Goal: Task Accomplishment & Management: Use online tool/utility

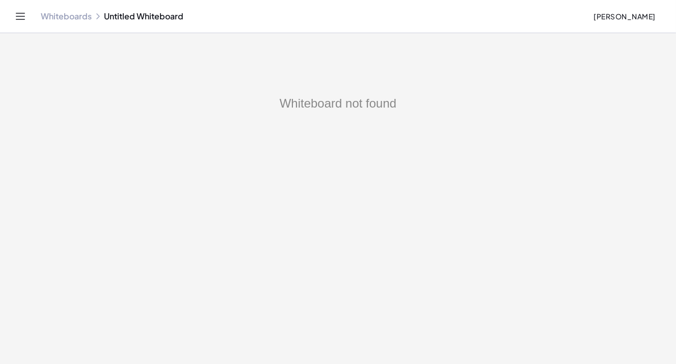
click at [67, 16] on link "Whiteboards" at bounding box center [66, 16] width 51 height 10
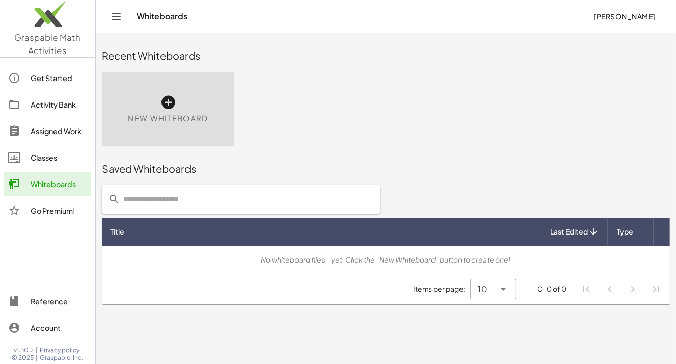
click at [169, 103] on icon at bounding box center [168, 102] width 16 height 16
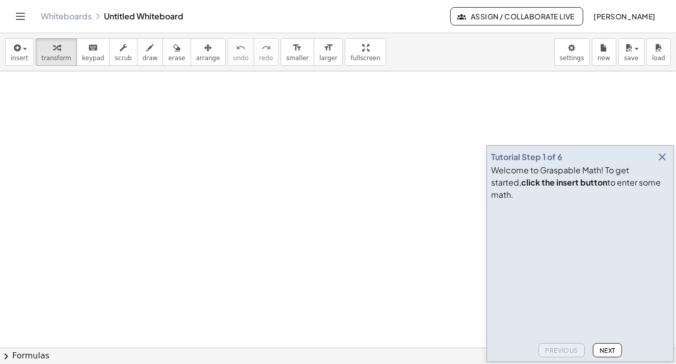
click at [661, 163] on icon "button" at bounding box center [662, 157] width 12 height 12
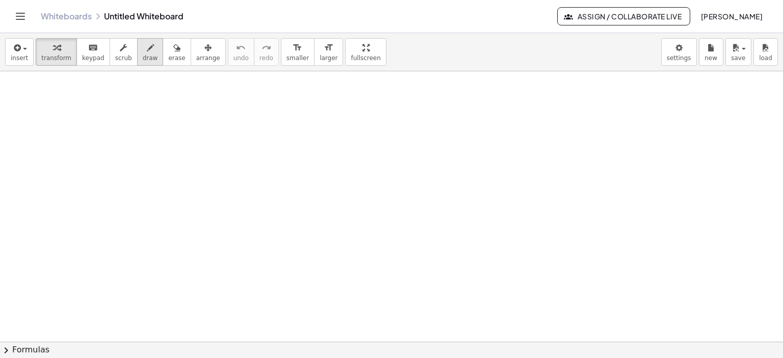
click at [147, 49] on icon "button" at bounding box center [150, 48] width 7 height 12
drag, startPoint x: 98, startPoint y: 94, endPoint x: 98, endPoint y: 99, distance: 5.1
click at [99, 149] on div at bounding box center [391, 347] width 783 height 553
drag, startPoint x: 99, startPoint y: 89, endPoint x: 171, endPoint y: 88, distance: 72.4
click at [171, 88] on div at bounding box center [391, 347] width 783 height 553
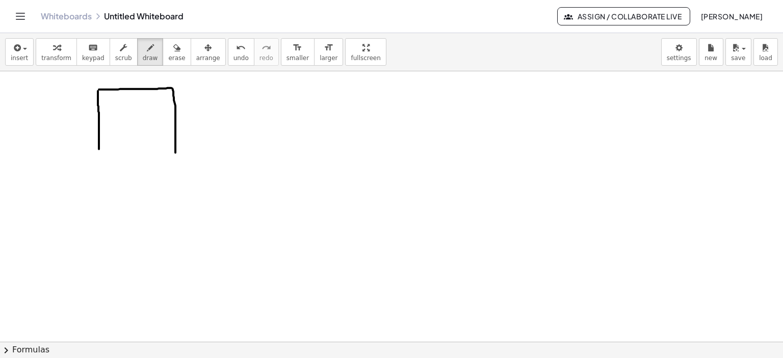
drag, startPoint x: 172, startPoint y: 88, endPoint x: 94, endPoint y: 162, distance: 107.4
click at [175, 152] on div at bounding box center [391, 347] width 783 height 553
drag, startPoint x: 99, startPoint y: 149, endPoint x: 175, endPoint y: 152, distance: 75.5
click at [175, 152] on div at bounding box center [391, 347] width 783 height 553
drag, startPoint x: 181, startPoint y: 118, endPoint x: 183, endPoint y: 125, distance: 7.9
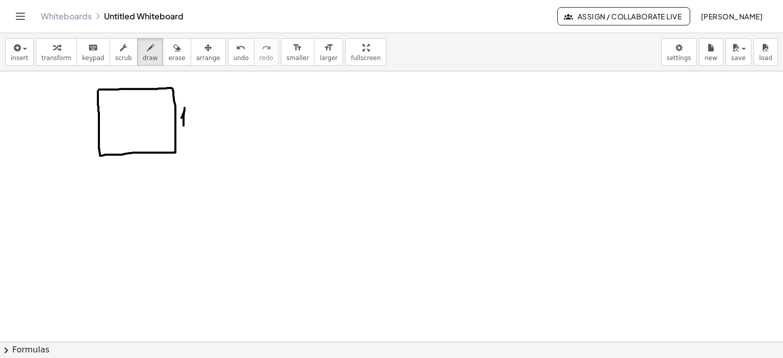
click at [183, 125] on div at bounding box center [391, 347] width 783 height 553
drag, startPoint x: 194, startPoint y: 108, endPoint x: 202, endPoint y: 115, distance: 10.8
click at [194, 111] on div at bounding box center [391, 347] width 783 height 553
click at [208, 109] on div at bounding box center [391, 347] width 783 height 553
drag, startPoint x: 225, startPoint y: 119, endPoint x: 238, endPoint y: 121, distance: 13.3
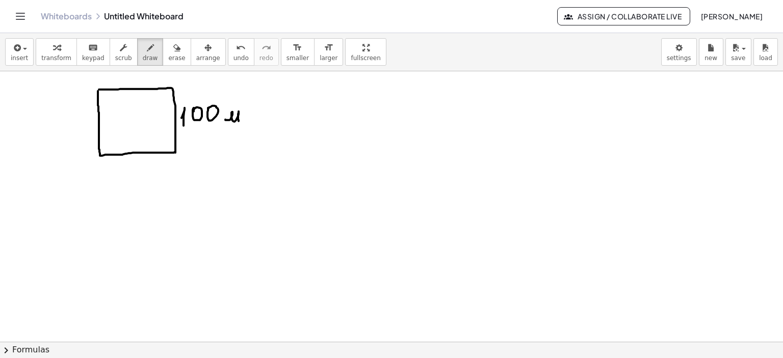
click at [238, 121] on div at bounding box center [391, 347] width 783 height 553
drag, startPoint x: 116, startPoint y: 171, endPoint x: 114, endPoint y: 181, distance: 10.3
click at [113, 181] on div at bounding box center [391, 347] width 783 height 553
drag, startPoint x: 122, startPoint y: 171, endPoint x: 132, endPoint y: 176, distance: 11.4
click at [125, 175] on div at bounding box center [391, 347] width 783 height 553
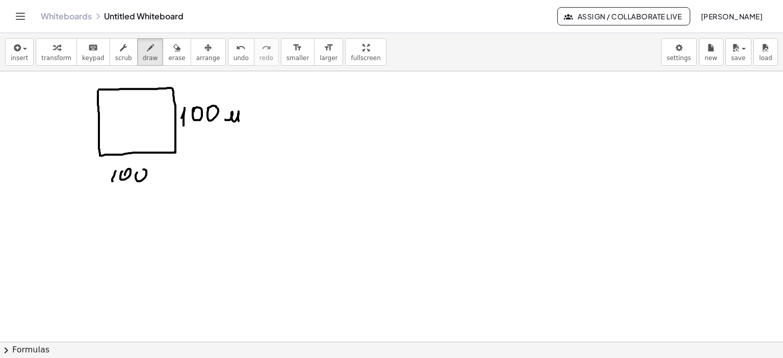
click at [136, 173] on div at bounding box center [391, 347] width 783 height 553
drag, startPoint x: 311, startPoint y: 114, endPoint x: 316, endPoint y: 116, distance: 5.7
click at [316, 116] on div at bounding box center [391, 347] width 783 height 553
drag, startPoint x: 328, startPoint y: 100, endPoint x: 328, endPoint y: 106, distance: 5.6
click at [328, 103] on div at bounding box center [391, 347] width 783 height 553
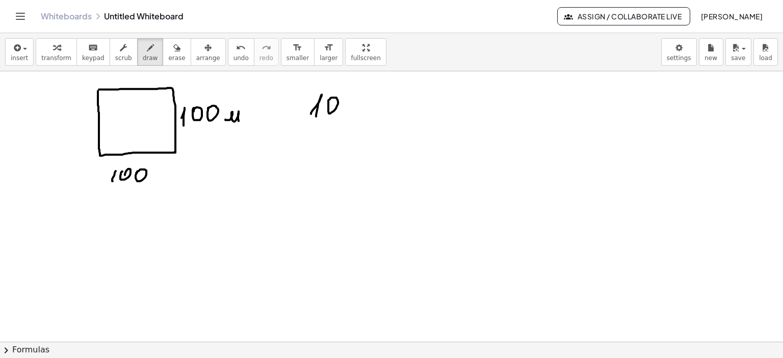
click at [338, 113] on div at bounding box center [391, 347] width 783 height 553
drag, startPoint x: 347, startPoint y: 104, endPoint x: 359, endPoint y: 108, distance: 12.9
click at [347, 105] on div at bounding box center [391, 347] width 783 height 553
drag, startPoint x: 363, startPoint y: 111, endPoint x: 366, endPoint y: 101, distance: 10.3
click at [367, 99] on div at bounding box center [391, 347] width 783 height 553
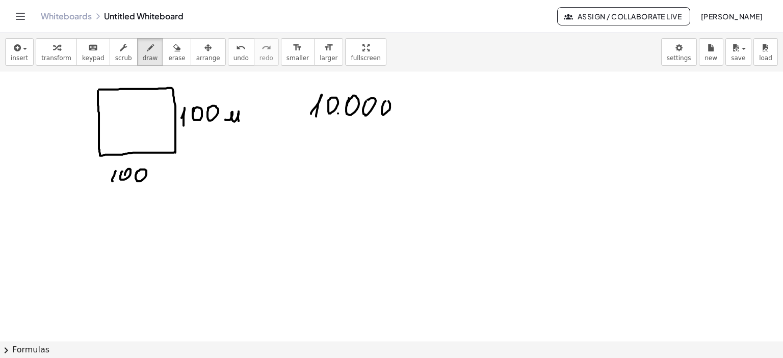
drag, startPoint x: 383, startPoint y: 103, endPoint x: 437, endPoint y: 130, distance: 60.2
click at [380, 109] on div at bounding box center [391, 347] width 783 height 553
drag, startPoint x: 412, startPoint y: 114, endPoint x: 432, endPoint y: 112, distance: 20.5
click at [432, 112] on div at bounding box center [391, 347] width 783 height 553
drag, startPoint x: 436, startPoint y: 87, endPoint x: 449, endPoint y: 102, distance: 19.8
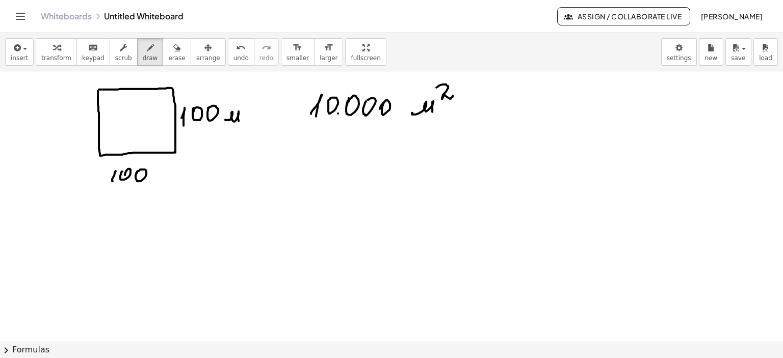
click at [453, 95] on div at bounding box center [391, 347] width 783 height 553
drag, startPoint x: 304, startPoint y: 157, endPoint x: 308, endPoint y: 170, distance: 12.9
click at [308, 170] on div at bounding box center [391, 347] width 783 height 553
drag, startPoint x: 323, startPoint y: 156, endPoint x: 324, endPoint y: 164, distance: 7.2
click at [329, 157] on div at bounding box center [391, 347] width 783 height 553
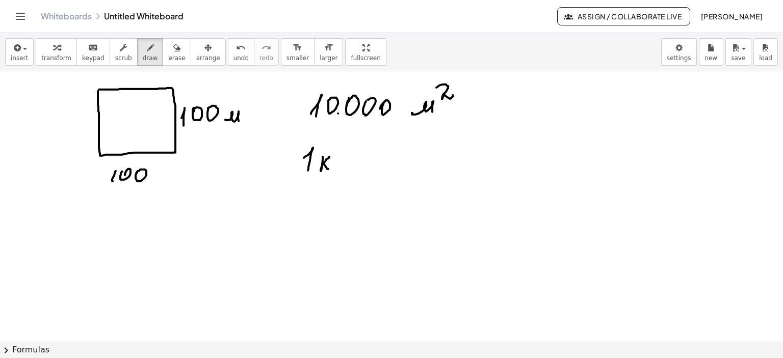
click at [328, 169] on div at bounding box center [391, 347] width 783 height 553
drag, startPoint x: 337, startPoint y: 163, endPoint x: 352, endPoint y: 165, distance: 14.9
click at [352, 165] on div at bounding box center [391, 347] width 783 height 553
drag, startPoint x: 363, startPoint y: 139, endPoint x: 373, endPoint y: 143, distance: 11.0
click at [373, 143] on div at bounding box center [391, 347] width 783 height 553
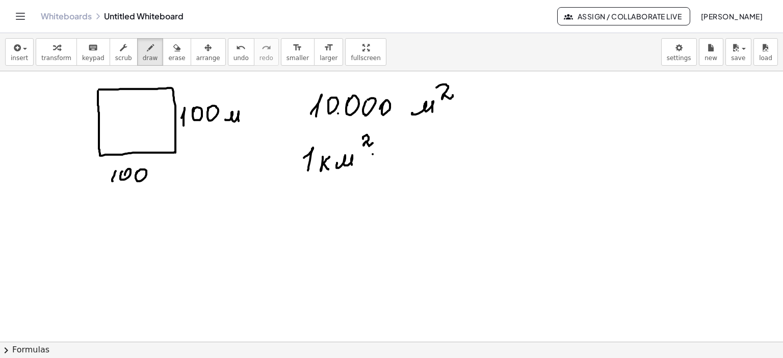
drag, startPoint x: 373, startPoint y: 154, endPoint x: 386, endPoint y: 153, distance: 13.3
click at [386, 153] on div at bounding box center [391, 347] width 783 height 553
drag, startPoint x: 373, startPoint y: 163, endPoint x: 387, endPoint y: 160, distance: 14.5
click at [387, 160] on div at bounding box center [391, 347] width 783 height 553
drag, startPoint x: 400, startPoint y: 158, endPoint x: 420, endPoint y: 151, distance: 21.9
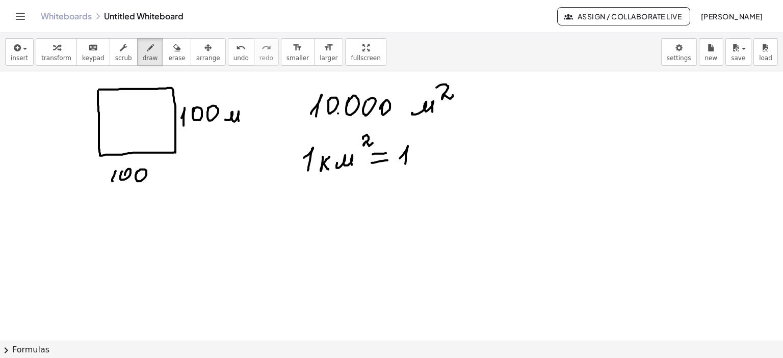
click at [404, 167] on div at bounding box center [391, 347] width 783 height 553
drag, startPoint x: 419, startPoint y: 155, endPoint x: 426, endPoint y: 154, distance: 6.6
click at [417, 154] on div at bounding box center [391, 347] width 783 height 553
drag, startPoint x: 438, startPoint y: 150, endPoint x: 441, endPoint y: 158, distance: 9.2
click at [436, 158] on div at bounding box center [391, 347] width 783 height 553
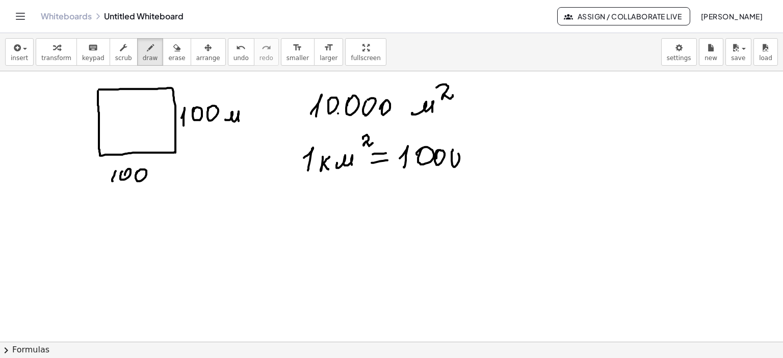
drag, startPoint x: 451, startPoint y: 151, endPoint x: 460, endPoint y: 156, distance: 9.6
click at [450, 154] on div at bounding box center [391, 347] width 783 height 553
click at [469, 156] on div at bounding box center [391, 347] width 783 height 553
drag, startPoint x: 477, startPoint y: 154, endPoint x: 477, endPoint y: 162, distance: 7.1
click at [475, 162] on div at bounding box center [391, 347] width 783 height 553
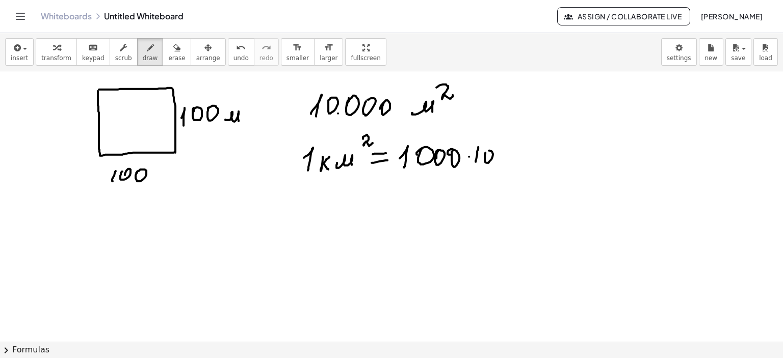
click at [486, 156] on div at bounding box center [391, 347] width 783 height 553
drag, startPoint x: 496, startPoint y: 152, endPoint x: 499, endPoint y: 156, distance: 5.8
click at [497, 155] on div at bounding box center [391, 347] width 783 height 553
click at [510, 154] on div at bounding box center [391, 347] width 783 height 553
drag, startPoint x: 546, startPoint y: 150, endPoint x: 561, endPoint y: 150, distance: 15.3
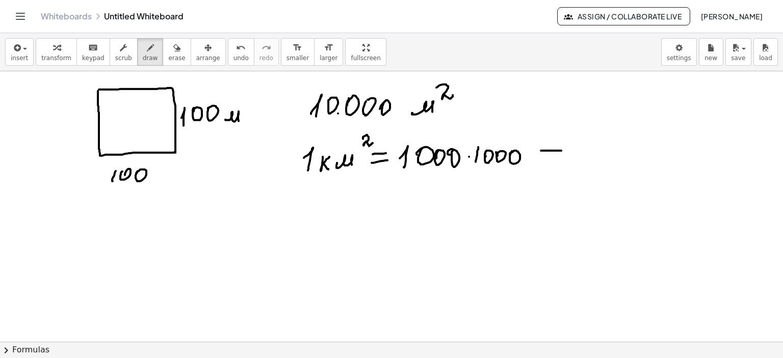
click at [561, 150] on div at bounding box center [391, 347] width 783 height 553
drag, startPoint x: 544, startPoint y: 161, endPoint x: 560, endPoint y: 161, distance: 15.8
click at [560, 161] on div at bounding box center [391, 347] width 783 height 553
drag
click at [574, 165] on div at bounding box center [391, 347] width 783 height 553
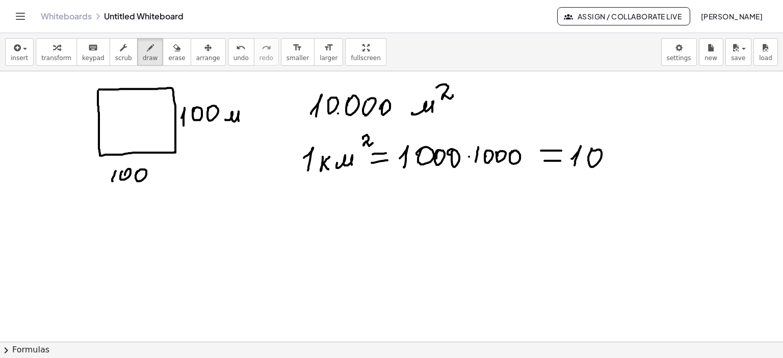
click at [590, 154] on div at bounding box center [391, 347] width 783 height 553
click at [608, 156] on div at bounding box center [391, 347] width 783 height 553
click at [619, 157] on div at bounding box center [391, 347] width 783 height 553
click at [637, 156] on div at bounding box center [391, 347] width 783 height 553
click at [649, 155] on div at bounding box center [391, 347] width 783 height 553
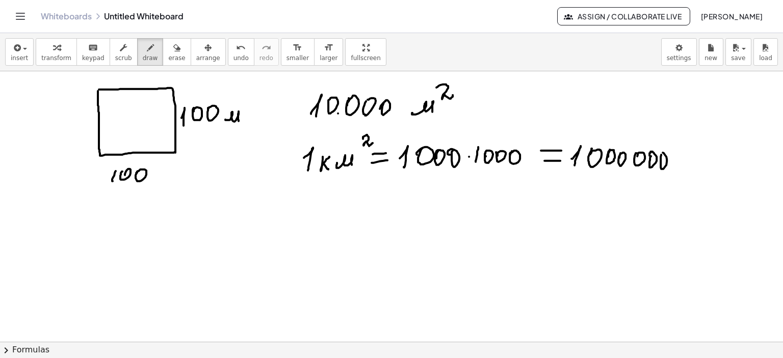
click at [658, 157] on div at bounding box center [391, 347] width 783 height 553
click at [676, 169] on div at bounding box center [391, 347] width 783 height 553
click at [676, 152] on div at bounding box center [391, 347] width 783 height 553
drag, startPoint x: 291, startPoint y: 214, endPoint x: 295, endPoint y: 221, distance: 8.2
click at [295, 221] on div at bounding box center [391, 347] width 783 height 553
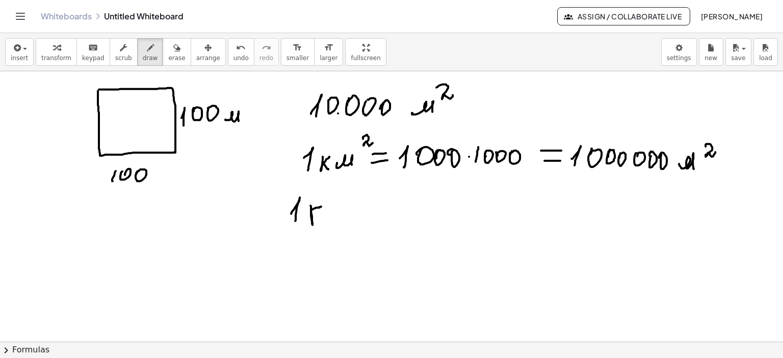
drag, startPoint x: 311, startPoint y: 211, endPoint x: 326, endPoint y: 214, distance: 15.4
click at [322, 206] on div at bounding box center [391, 347] width 783 height 553
drag, startPoint x: 328, startPoint y: 211, endPoint x: 334, endPoint y: 211, distance: 6.6
click at [329, 210] on div at bounding box center [391, 347] width 783 height 553
drag, startPoint x: 336, startPoint y: 208, endPoint x: 353, endPoint y: 214, distance: 17.7
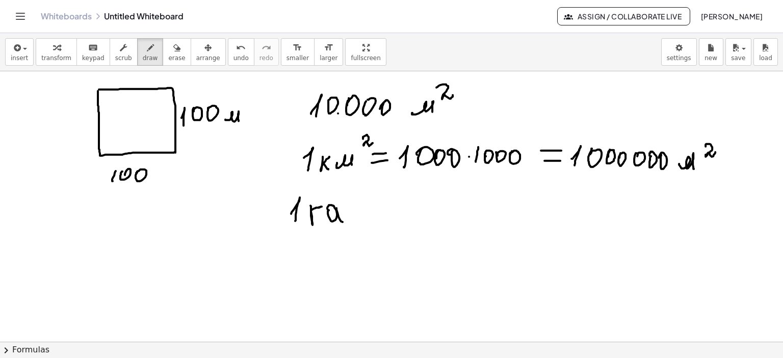
click at [348, 218] on div at bounding box center [391, 347] width 783 height 553
drag, startPoint x: 361, startPoint y: 203, endPoint x: 379, endPoint y: 202, distance: 18.4
click at [379, 202] on div at bounding box center [391, 347] width 783 height 553
drag, startPoint x: 376, startPoint y: 209, endPoint x: 382, endPoint y: 209, distance: 6.1
click at [382, 209] on div at bounding box center [391, 347] width 783 height 553
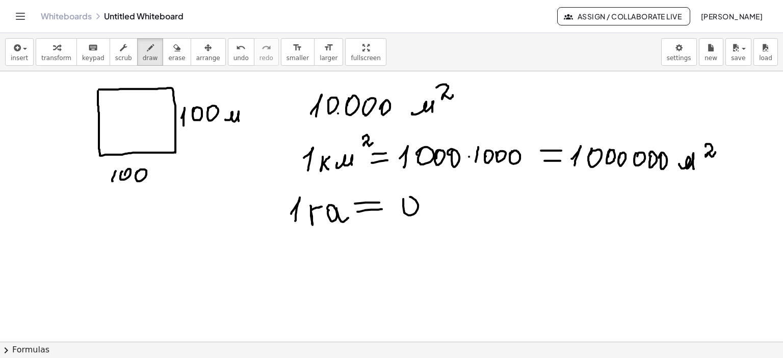
drag, startPoint x: 403, startPoint y: 202, endPoint x: 415, endPoint y: 214, distance: 16.6
click at [402, 203] on div at bounding box center [391, 347] width 783 height 553
drag, startPoint x: 422, startPoint y: 216, endPoint x: 421, endPoint y: 224, distance: 8.2
click at [421, 224] on div at bounding box center [391, 347] width 783 height 553
drag, startPoint x: 436, startPoint y: 210, endPoint x: 457, endPoint y: 206, distance: 21.4
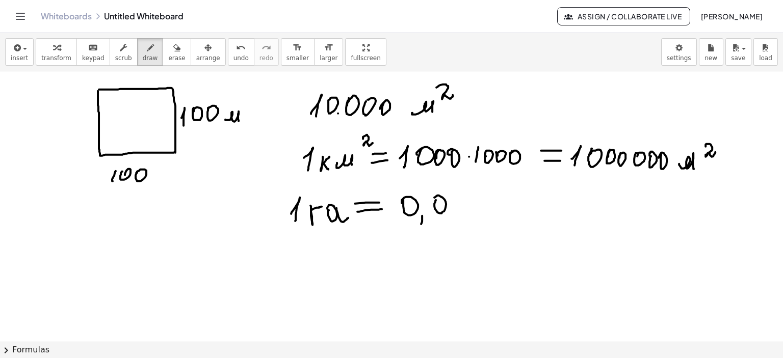
click at [434, 199] on div at bounding box center [391, 347] width 783 height 553
drag, startPoint x: 458, startPoint y: 193, endPoint x: 457, endPoint y: 203, distance: 10.2
click at [457, 203] on div at bounding box center [391, 347] width 783 height 553
drag, startPoint x: 460, startPoint y: 194, endPoint x: 466, endPoint y: 211, distance: 18.4
click at [466, 211] on div at bounding box center [391, 347] width 783 height 553
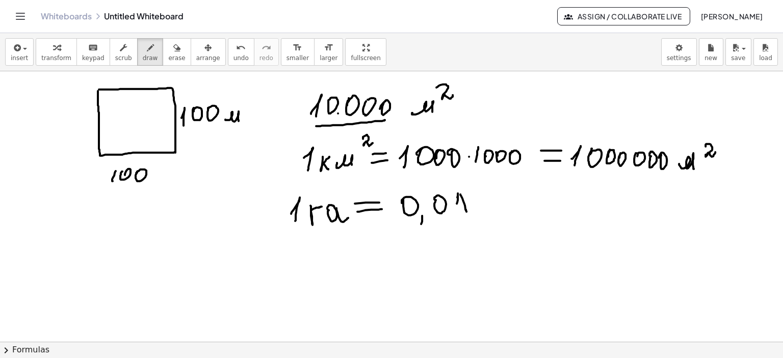
drag, startPoint x: 316, startPoint y: 126, endPoint x: 388, endPoint y: 120, distance: 72.6
click at [385, 120] on div at bounding box center [391, 347] width 783 height 553
drag, startPoint x: 463, startPoint y: 101, endPoint x: 484, endPoint y: 101, distance: 20.9
click at [484, 101] on div at bounding box center [391, 347] width 783 height 553
drag, startPoint x: 465, startPoint y: 112, endPoint x: 488, endPoint y: 111, distance: 23.0
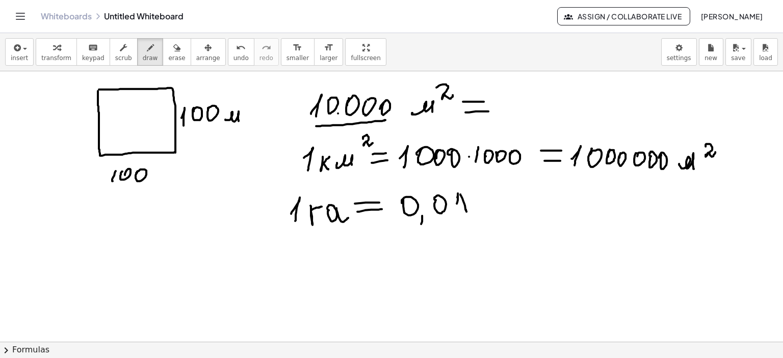
click at [488, 111] on div at bounding box center [391, 347] width 783 height 553
drag, startPoint x: 496, startPoint y: 108, endPoint x: 500, endPoint y: 115, distance: 8.9
click at [500, 115] on div at bounding box center [391, 347] width 783 height 553
drag, startPoint x: 511, startPoint y: 102, endPoint x: 526, endPoint y: 100, distance: 15.4
click at [525, 100] on div at bounding box center [391, 347] width 783 height 553
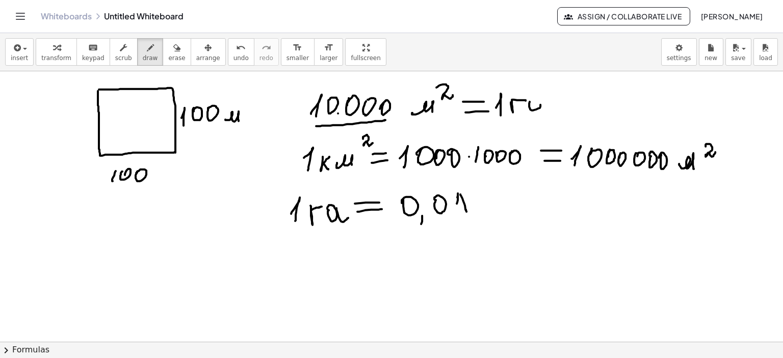
click at [529, 103] on div at bounding box center [391, 347] width 783 height 553
drag, startPoint x: 541, startPoint y: 109, endPoint x: 549, endPoint y: 111, distance: 8.4
click at [549, 111] on div at bounding box center [391, 347] width 783 height 553
drag, startPoint x: 647, startPoint y: 173, endPoint x: 668, endPoint y: 172, distance: 20.9
click at [668, 172] on div at bounding box center [391, 347] width 783 height 553
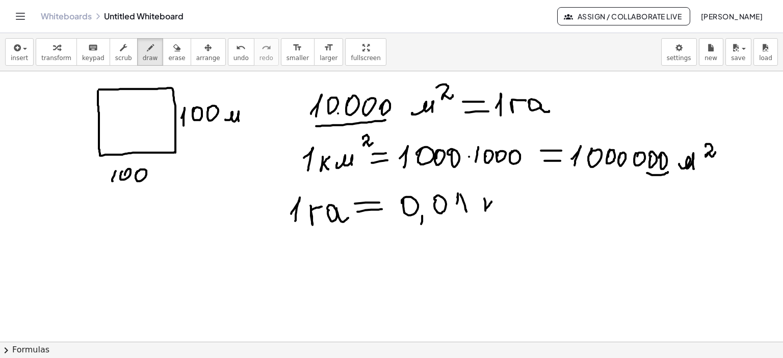
drag, startPoint x: 484, startPoint y: 198, endPoint x: 491, endPoint y: 201, distance: 7.8
click at [491, 201] on div at bounding box center [391, 347] width 783 height 553
drag, startPoint x: 489, startPoint y: 205, endPoint x: 503, endPoint y: 205, distance: 14.3
click at [494, 211] on div at bounding box center [391, 347] width 783 height 553
drag, startPoint x: 503, startPoint y: 205, endPoint x: 509, endPoint y: 204, distance: 5.2
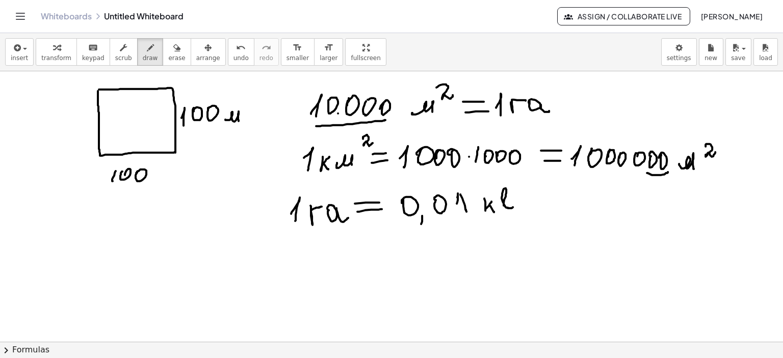
click at [506, 203] on div at bounding box center [391, 347] width 783 height 553
click at [518, 209] on div at bounding box center [391, 347] width 783 height 553
drag, startPoint x: 531, startPoint y: 205, endPoint x: 551, endPoint y: 211, distance: 20.8
click at [551, 211] on div at bounding box center [391, 347] width 783 height 553
click at [560, 210] on div at bounding box center [391, 347] width 783 height 553
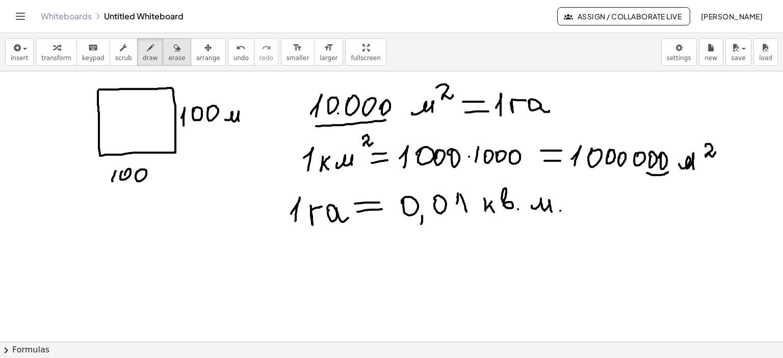
click at [173, 48] on icon "button" at bounding box center [176, 48] width 7 height 12
drag, startPoint x: 564, startPoint y: 223, endPoint x: 383, endPoint y: 157, distance: 192.3
click at [555, 209] on div at bounding box center [391, 347] width 783 height 553
click at [143, 47] on div "button" at bounding box center [150, 47] width 15 height 12
click at [539, 198] on div at bounding box center [391, 347] width 783 height 553
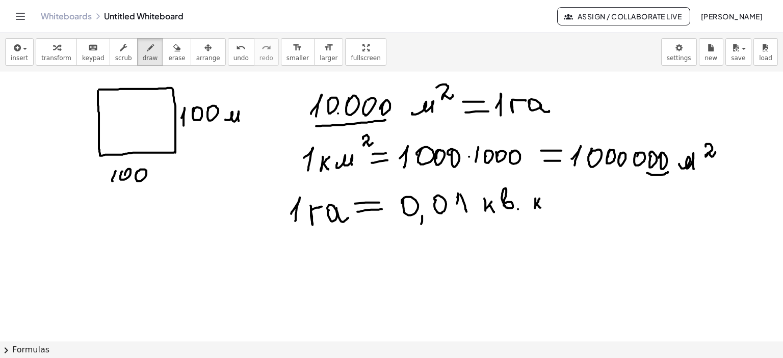
click at [540, 207] on div at bounding box center [391, 347] width 783 height 553
drag, startPoint x: 543, startPoint y: 205, endPoint x: 560, endPoint y: 205, distance: 16.3
click at [560, 205] on div at bounding box center [391, 347] width 783 height 553
drag, startPoint x: 147, startPoint y: 247, endPoint x: 148, endPoint y: 267, distance: 20.4
click at [147, 270] on div at bounding box center [391, 347] width 783 height 553
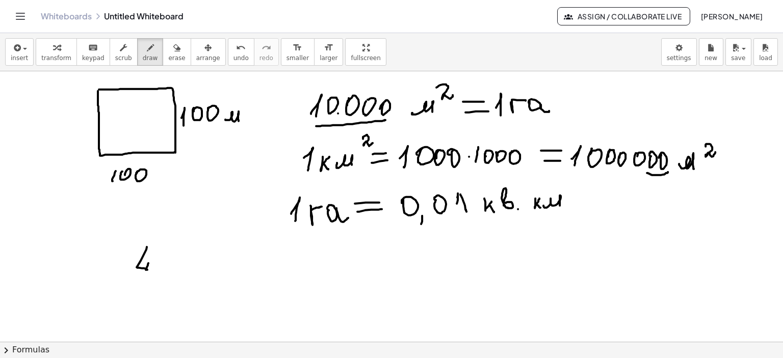
drag, startPoint x: 148, startPoint y: 265, endPoint x: 158, endPoint y: 267, distance: 10.9
click at [144, 277] on div at bounding box center [391, 347] width 783 height 553
drag, startPoint x: 159, startPoint y: 264, endPoint x: 168, endPoint y: 267, distance: 9.0
click at [171, 263] on div at bounding box center [391, 347] width 783 height 553
drag, startPoint x: 168, startPoint y: 267, endPoint x: 174, endPoint y: 273, distance: 8.3
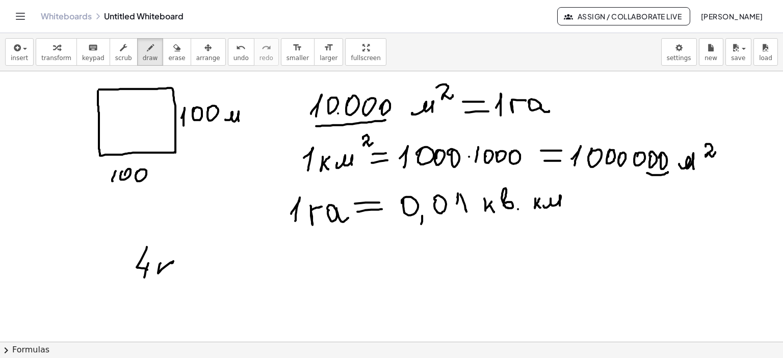
click at [172, 273] on div at bounding box center [391, 347] width 783 height 553
drag, startPoint x: 185, startPoint y: 260, endPoint x: 194, endPoint y: 268, distance: 11.6
click at [185, 264] on div at bounding box center [391, 347] width 783 height 553
drag, startPoint x: 194, startPoint y: 266, endPoint x: 214, endPoint y: 271, distance: 20.4
click at [194, 267] on div at bounding box center [391, 347] width 783 height 553
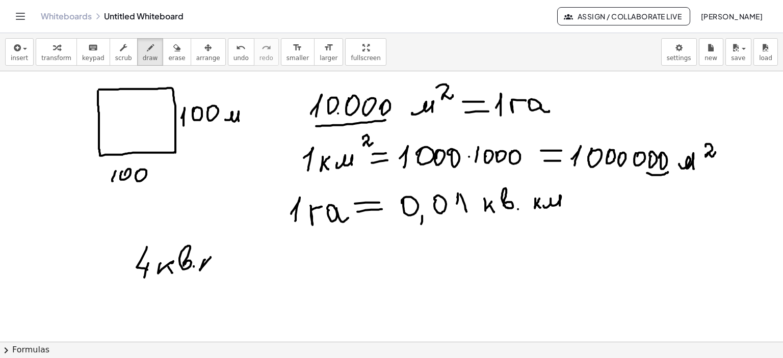
drag, startPoint x: 205, startPoint y: 259, endPoint x: 210, endPoint y: 257, distance: 6.2
click at [210, 257] on div at bounding box center [391, 347] width 783 height 553
drag, startPoint x: 206, startPoint y: 263, endPoint x: 212, endPoint y: 269, distance: 8.3
click at [211, 269] on div at bounding box center [391, 347] width 783 height 553
drag, startPoint x: 216, startPoint y: 267, endPoint x: 236, endPoint y: 269, distance: 20.5
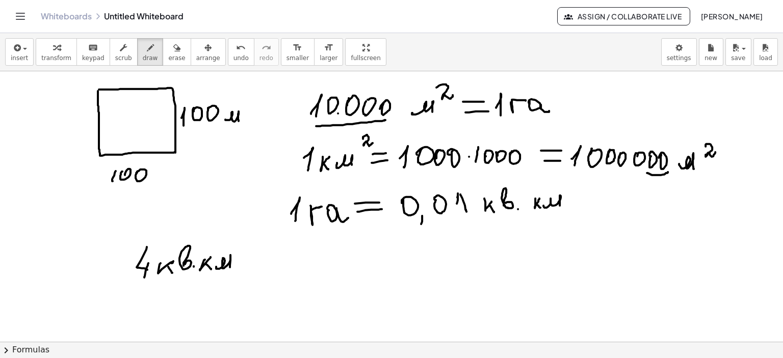
click at [230, 268] on div at bounding box center [391, 347] width 783 height 553
drag, startPoint x: 284, startPoint y: 248, endPoint x: 289, endPoint y: 258, distance: 11.6
click at [289, 258] on div at bounding box center [391, 347] width 783 height 553
drag, startPoint x: 289, startPoint y: 254, endPoint x: 292, endPoint y: 261, distance: 8.1
click at [291, 262] on div at bounding box center [391, 347] width 783 height 553
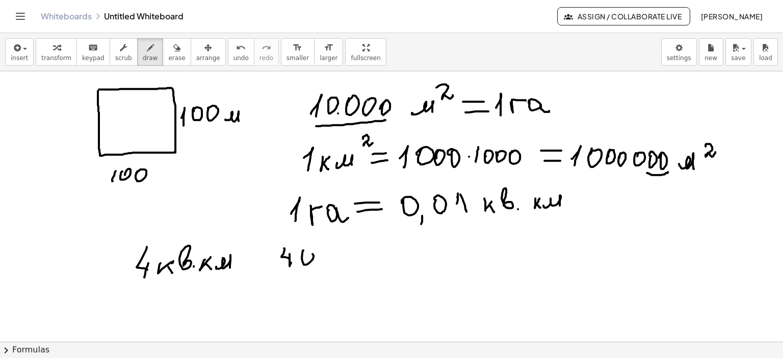
drag, startPoint x: 303, startPoint y: 250, endPoint x: 316, endPoint y: 272, distance: 24.9
click at [301, 256] on div at bounding box center [391, 347] width 783 height 553
drag, startPoint x: 314, startPoint y: 265, endPoint x: 315, endPoint y: 272, distance: 6.7
click at [312, 275] on div at bounding box center [391, 347] width 783 height 553
drag, startPoint x: 334, startPoint y: 243, endPoint x: 329, endPoint y: 262, distance: 19.5
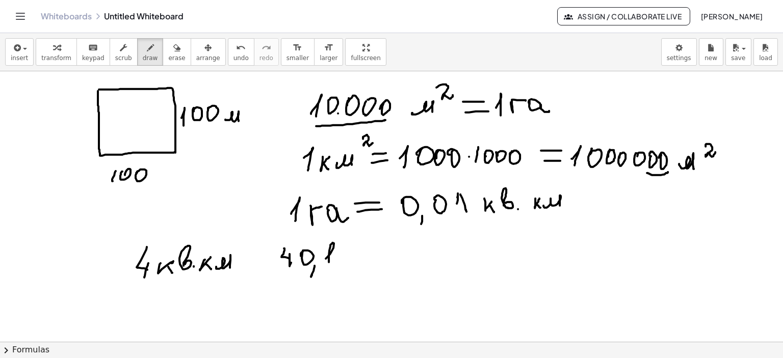
click at [329, 262] on div at bounding box center [391, 347] width 783 height 553
drag, startPoint x: 349, startPoint y: 250, endPoint x: 363, endPoint y: 251, distance: 14.3
click at [361, 249] on div at bounding box center [391, 347] width 783 height 553
click at [367, 255] on div at bounding box center [391, 347] width 783 height 553
drag, startPoint x: 372, startPoint y: 254, endPoint x: 382, endPoint y: 260, distance: 11.2
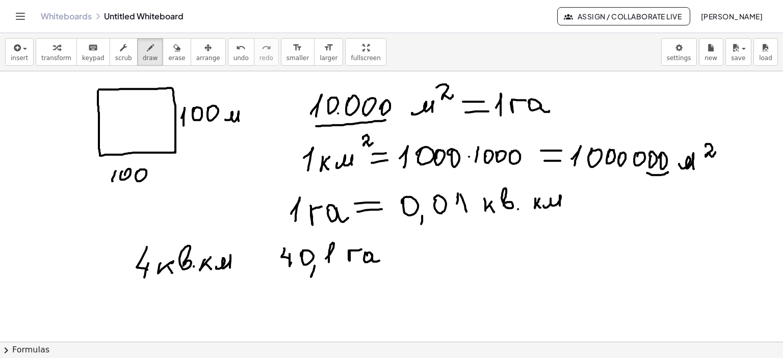
click at [380, 260] on div at bounding box center [391, 347] width 783 height 553
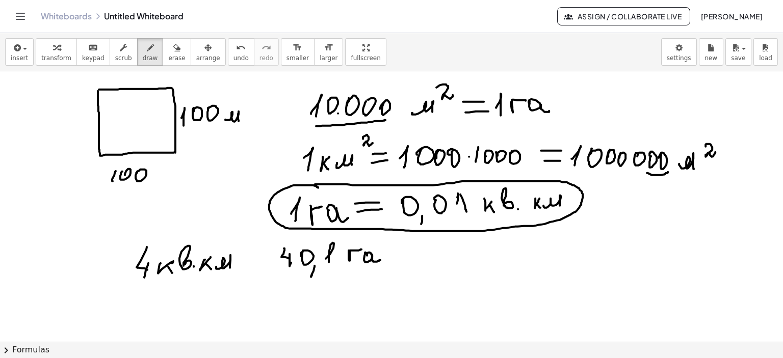
drag, startPoint x: 318, startPoint y: 188, endPoint x: 314, endPoint y: 184, distance: 5.4
click at [314, 184] on div at bounding box center [391, 347] width 783 height 553
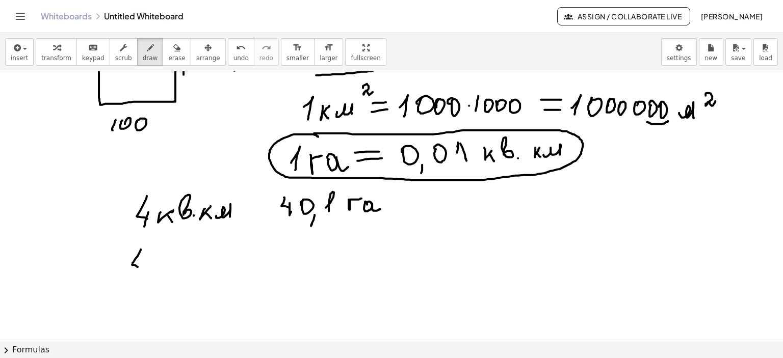
drag, startPoint x: 141, startPoint y: 249, endPoint x: 141, endPoint y: 267, distance: 17.3
click at [138, 267] on div at bounding box center [391, 296] width 783 height 553
drag, startPoint x: 143, startPoint y: 261, endPoint x: 141, endPoint y: 275, distance: 14.0
click at [141, 275] on div at bounding box center [391, 296] width 783 height 553
click at [173, 46] on icon "button" at bounding box center [176, 48] width 7 height 12
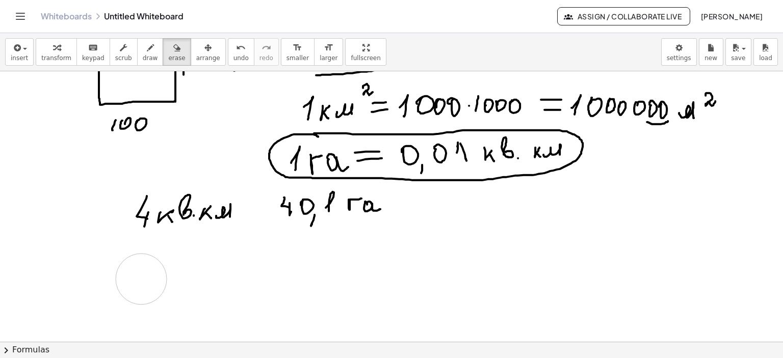
drag, startPoint x: 173, startPoint y: 286, endPoint x: 165, endPoint y: 251, distance: 36.1
click at [142, 278] on div at bounding box center [391, 296] width 783 height 553
drag, startPoint x: 75, startPoint y: 305, endPoint x: 134, endPoint y: 301, distance: 58.2
click at [134, 301] on div at bounding box center [391, 296] width 783 height 553
click at [147, 53] on icon "button" at bounding box center [150, 48] width 7 height 12
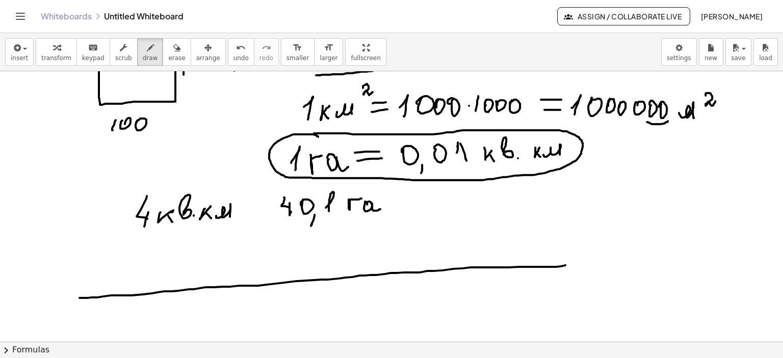
drag, startPoint x: 79, startPoint y: 298, endPoint x: 565, endPoint y: 265, distance: 486.7
click at [565, 265] on div at bounding box center [391, 296] width 783 height 553
drag, startPoint x: 117, startPoint y: 257, endPoint x: 126, endPoint y: 273, distance: 18.0
click at [126, 273] on div at bounding box center [391, 296] width 783 height 553
drag, startPoint x: 123, startPoint y: 268, endPoint x: 122, endPoint y: 280, distance: 12.8
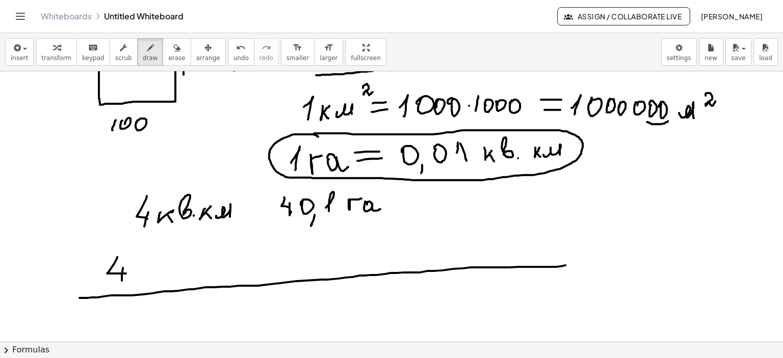
click at [122, 280] on div at bounding box center [391, 296] width 783 height 553
drag, startPoint x: 134, startPoint y: 262, endPoint x: 139, endPoint y: 268, distance: 7.2
click at [134, 267] on div at bounding box center [391, 296] width 783 height 553
click at [153, 261] on div at bounding box center [391, 296] width 783 height 553
drag, startPoint x: 178, startPoint y: 265, endPoint x: 193, endPoint y: 271, distance: 15.8
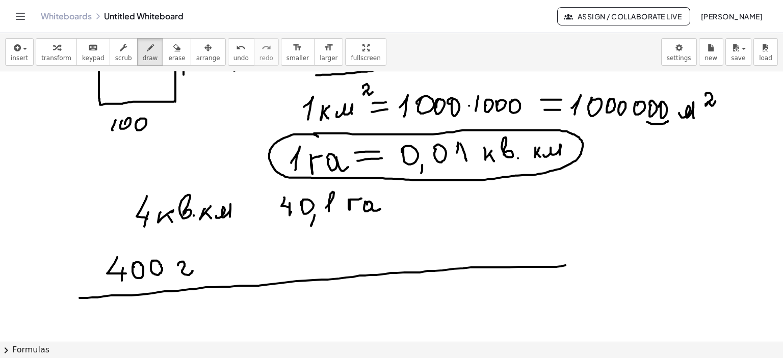
click at [193, 271] on div at bounding box center [391, 296] width 783 height 553
drag, startPoint x: 197, startPoint y: 263, endPoint x: 208, endPoint y: 266, distance: 11.6
click at [198, 264] on div at bounding box center [391, 296] width 783 height 553
drag, startPoint x: 209, startPoint y: 263, endPoint x: 220, endPoint y: 271, distance: 13.9
click at [220, 271] on div at bounding box center [391, 296] width 783 height 553
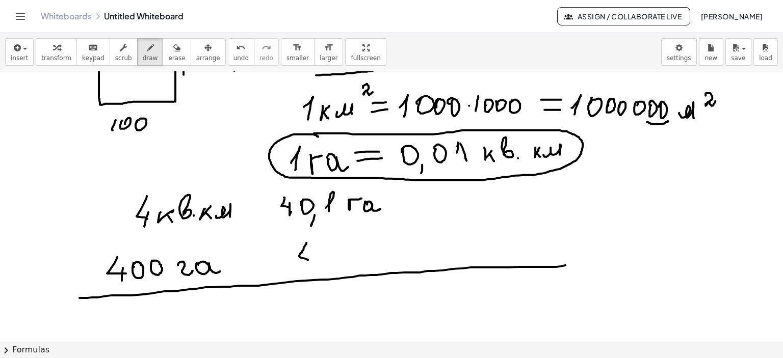
drag, startPoint x: 306, startPoint y: 243, endPoint x: 308, endPoint y: 260, distance: 17.4
click at [308, 260] on div at bounding box center [391, 296] width 783 height 553
drag, startPoint x: 313, startPoint y: 251, endPoint x: 311, endPoint y: 265, distance: 15.0
click at [311, 265] on div at bounding box center [391, 296] width 783 height 553
drag, startPoint x: 327, startPoint y: 261, endPoint x: 329, endPoint y: 254, distance: 8.1
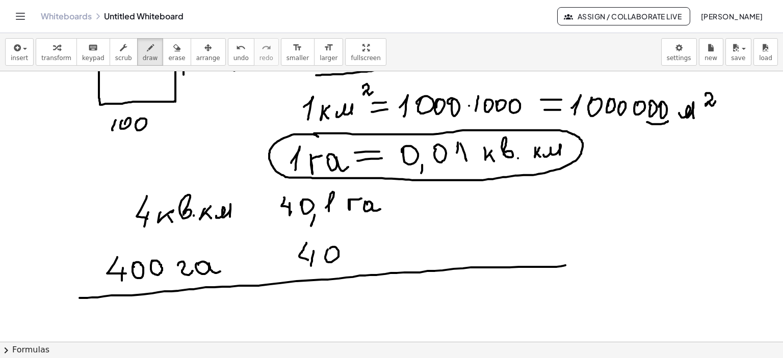
click at [328, 250] on div at bounding box center [391, 296] width 783 height 553
drag, startPoint x: 344, startPoint y: 260, endPoint x: 340, endPoint y: 269, distance: 9.4
click at [340, 269] on div at bounding box center [391, 296] width 783 height 553
drag, startPoint x: 351, startPoint y: 252, endPoint x: 356, endPoint y: 258, distance: 7.6
click at [356, 258] on div at bounding box center [391, 296] width 783 height 553
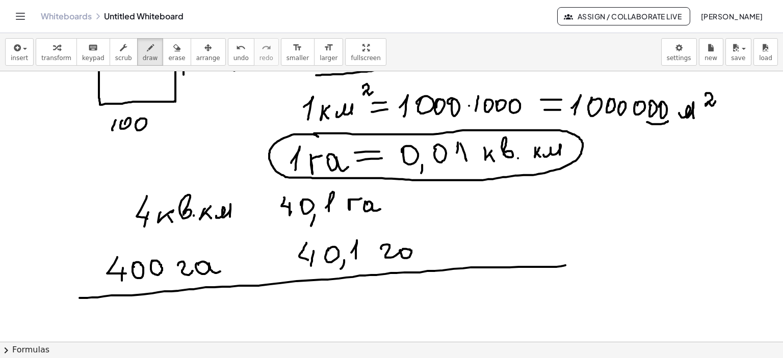
drag, startPoint x: 381, startPoint y: 249, endPoint x: 405, endPoint y: 253, distance: 23.8
click at [402, 253] on div at bounding box center [391, 296] width 783 height 553
drag, startPoint x: 412, startPoint y: 250, endPoint x: 424, endPoint y: 255, distance: 13.7
click at [424, 255] on div at bounding box center [391, 296] width 783 height 553
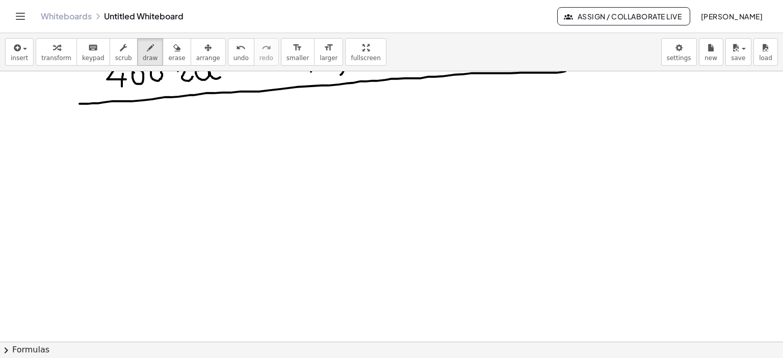
scroll to position [281, 0]
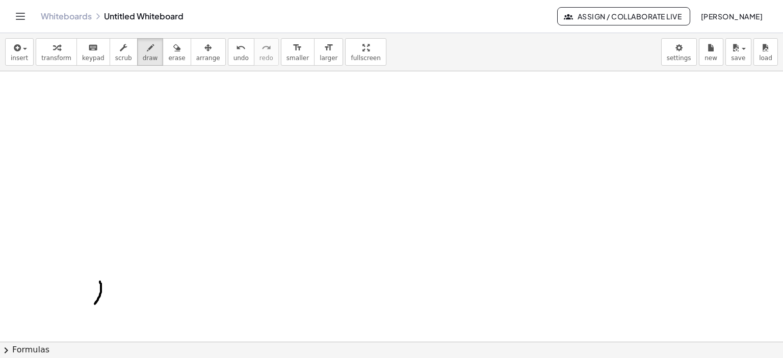
drag, startPoint x: 100, startPoint y: 281, endPoint x: 95, endPoint y: 303, distance: 23.0
click at [95, 303] on div at bounding box center [391, 196] width 783 height 813
click at [99, 284] on div at bounding box center [391, 196] width 783 height 813
click at [173, 45] on icon "button" at bounding box center [176, 48] width 7 height 12
drag, startPoint x: 130, startPoint y: 299, endPoint x: 107, endPoint y: 295, distance: 24.2
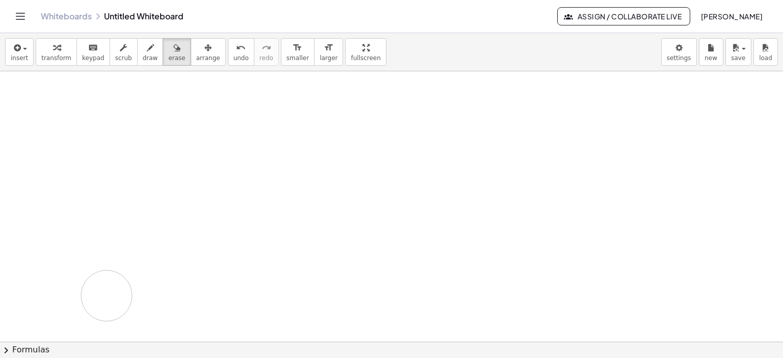
click at [107, 295] on div at bounding box center [391, 196] width 783 height 813
drag, startPoint x: 210, startPoint y: 96, endPoint x: 199, endPoint y: 87, distance: 14.8
click at [224, 100] on div at bounding box center [391, 196] width 783 height 813
click at [147, 47] on icon "button" at bounding box center [150, 48] width 7 height 12
drag, startPoint x: 157, startPoint y: 89, endPoint x: 159, endPoint y: 114, distance: 25.0
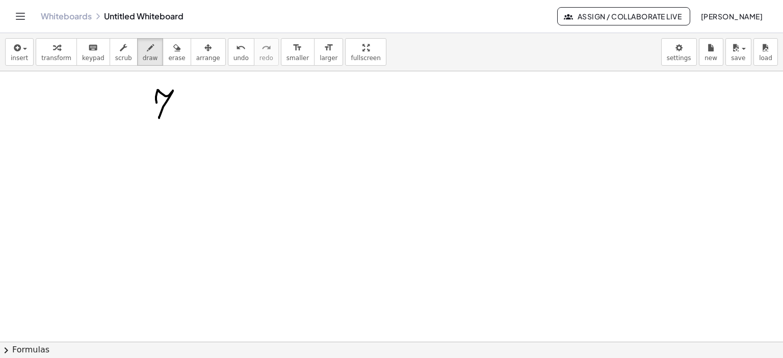
click at [159, 116] on div at bounding box center [391, 196] width 783 height 813
drag, startPoint x: 156, startPoint y: 109, endPoint x: 194, endPoint y: 95, distance: 40.0
click at [172, 108] on div at bounding box center [391, 196] width 783 height 813
drag, startPoint x: 194, startPoint y: 94, endPoint x: 190, endPoint y: 115, distance: 21.8
click at [190, 115] on div at bounding box center [391, 196] width 783 height 813
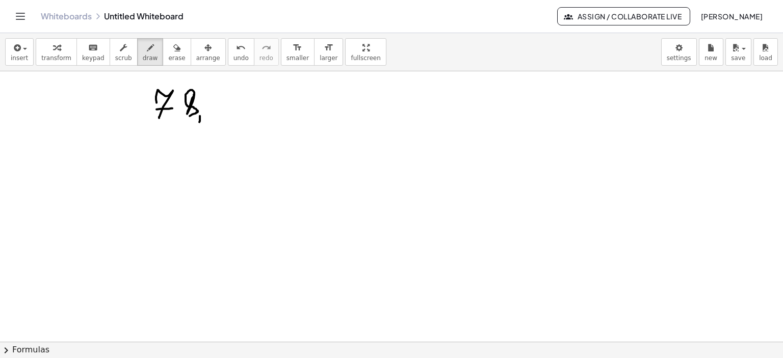
drag, startPoint x: 200, startPoint y: 115, endPoint x: 199, endPoint y: 121, distance: 6.1
click at [199, 121] on div at bounding box center [391, 196] width 783 height 813
drag, startPoint x: 218, startPoint y: 91, endPoint x: 208, endPoint y: 105, distance: 17.0
click at [208, 104] on div at bounding box center [391, 196] width 783 height 813
drag, startPoint x: 230, startPoint y: 95, endPoint x: 245, endPoint y: 105, distance: 18.4
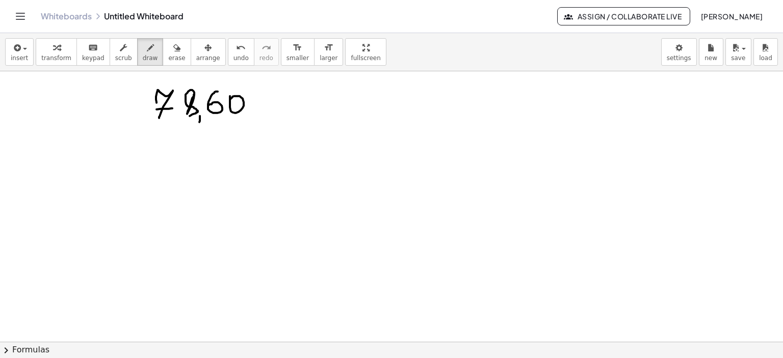
click at [230, 99] on div at bounding box center [391, 196] width 783 height 813
drag, startPoint x: 251, startPoint y: 97, endPoint x: 252, endPoint y: 105, distance: 7.7
click at [251, 99] on div at bounding box center [391, 196] width 783 height 813
click at [222, 91] on div at bounding box center [391, 196] width 783 height 813
drag, startPoint x: 200, startPoint y: 115, endPoint x: 198, endPoint y: 126, distance: 11.9
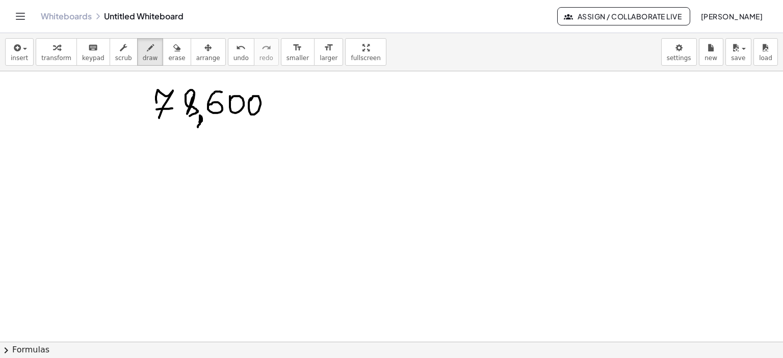
click at [198, 126] on div at bounding box center [391, 196] width 783 height 813
drag, startPoint x: 201, startPoint y: 114, endPoint x: 197, endPoint y: 126, distance: 12.9
click at [197, 126] on div at bounding box center [391, 196] width 783 height 813
drag, startPoint x: 232, startPoint y: 87, endPoint x: 238, endPoint y: 119, distance: 32.8
click at [238, 119] on div at bounding box center [391, 196] width 783 height 813
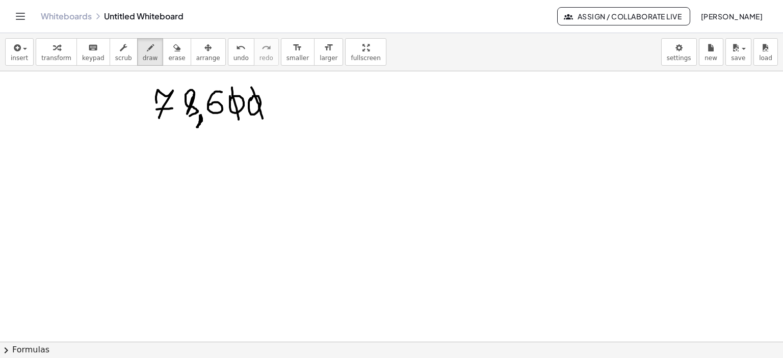
drag, startPoint x: 251, startPoint y: 87, endPoint x: 264, endPoint y: 120, distance: 36.0
click at [263, 120] on div at bounding box center [391, 196] width 783 height 813
drag, startPoint x: 275, startPoint y: 107, endPoint x: 278, endPoint y: 114, distance: 7.8
click at [278, 114] on div at bounding box center [391, 196] width 783 height 813
click at [168, 44] on div "button" at bounding box center [176, 47] width 17 height 12
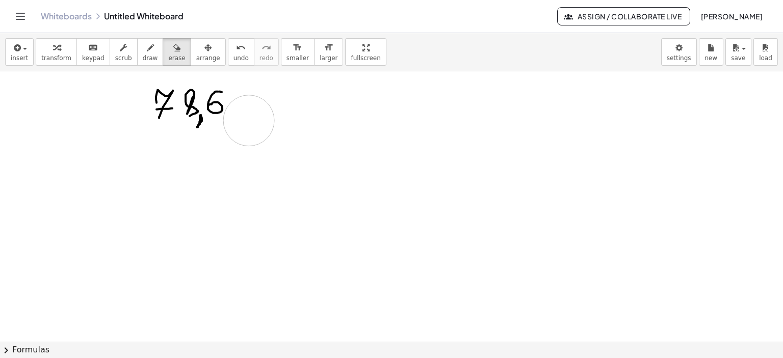
drag, startPoint x: 279, startPoint y: 117, endPoint x: 284, endPoint y: 142, distance: 25.4
click at [250, 121] on div at bounding box center [391, 196] width 783 height 813
drag, startPoint x: 164, startPoint y: 99, endPoint x: 182, endPoint y: 106, distance: 19.7
click at [182, 106] on div at bounding box center [391, 43] width 783 height 813
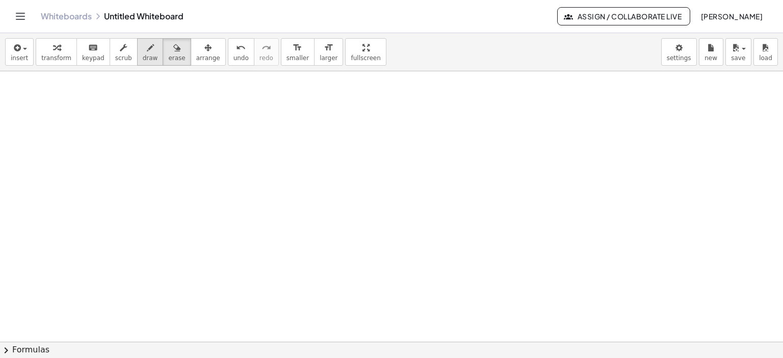
click at [147, 50] on icon "button" at bounding box center [150, 48] width 7 height 12
drag, startPoint x: 141, startPoint y: 108, endPoint x: 145, endPoint y: 114, distance: 7.6
click at [146, 112] on div at bounding box center [391, 43] width 783 height 813
drag, startPoint x: 163, startPoint y: 109, endPoint x: 182, endPoint y: 128, distance: 27.0
click at [182, 128] on div at bounding box center [391, 43] width 783 height 813
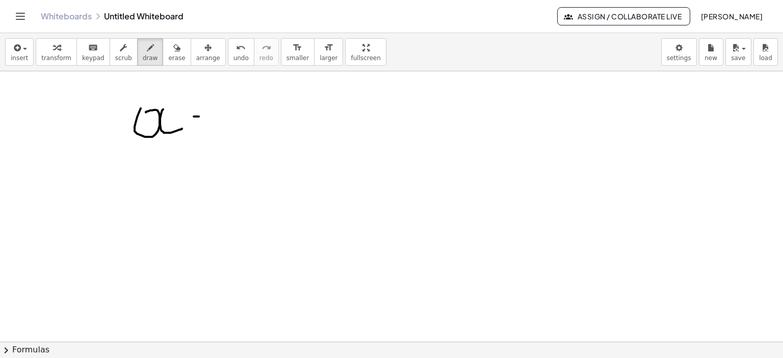
drag, startPoint x: 196, startPoint y: 116, endPoint x: 210, endPoint y: 116, distance: 14.8
click at [210, 116] on div at bounding box center [391, 43] width 783 height 813
drag, startPoint x: 201, startPoint y: 110, endPoint x: 201, endPoint y: 124, distance: 13.8
click at [201, 124] on div at bounding box center [391, 43] width 783 height 813
drag, startPoint x: 240, startPoint y: 122, endPoint x: 257, endPoint y: 124, distance: 17.5
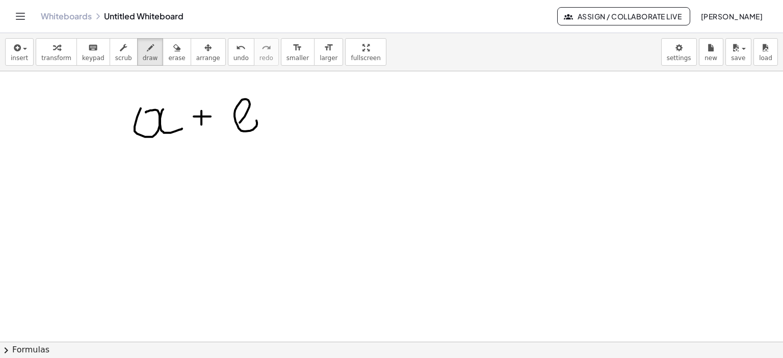
click at [244, 123] on div at bounding box center [391, 43] width 783 height 813
drag, startPoint x: 283, startPoint y: 118, endPoint x: 310, endPoint y: 119, distance: 27.5
click at [310, 118] on div at bounding box center [391, 43] width 783 height 813
drag, startPoint x: 285, startPoint y: 128, endPoint x: 314, endPoint y: 127, distance: 29.1
click at [314, 127] on div at bounding box center [391, 43] width 783 height 813
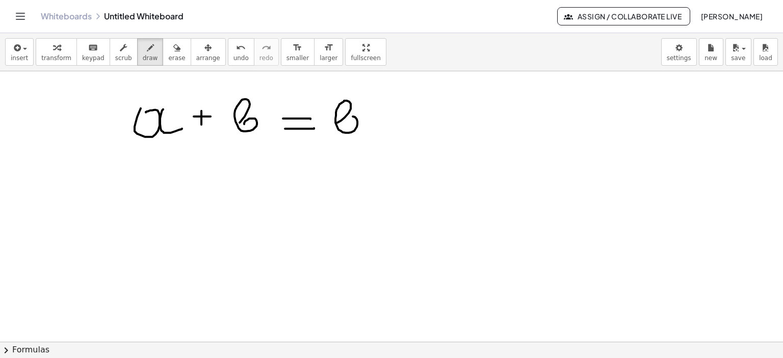
drag, startPoint x: 337, startPoint y: 122, endPoint x: 342, endPoint y: 121, distance: 5.7
click at [342, 120] on div at bounding box center [391, 43] width 783 height 813
drag, startPoint x: 380, startPoint y: 121, endPoint x: 397, endPoint y: 120, distance: 17.4
click at [403, 121] on div at bounding box center [391, 43] width 783 height 813
drag, startPoint x: 389, startPoint y: 113, endPoint x: 389, endPoint y: 129, distance: 16.3
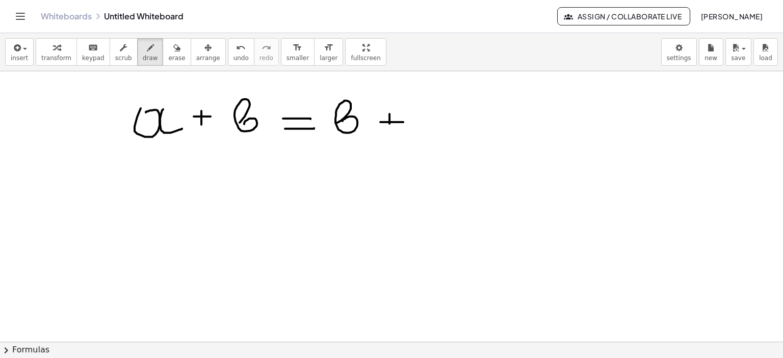
click at [389, 129] on div at bounding box center [391, 43] width 783 height 813
drag, startPoint x: 427, startPoint y: 115, endPoint x: 429, endPoint y: 119, distance: 5.2
click at [429, 115] on div at bounding box center [391, 43] width 783 height 813
drag, startPoint x: 446, startPoint y: 118, endPoint x: 463, endPoint y: 128, distance: 19.7
click at [465, 127] on div at bounding box center [391, 43] width 783 height 813
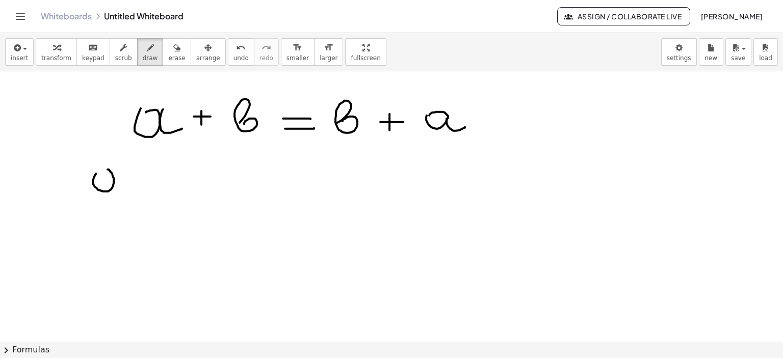
drag, startPoint x: 96, startPoint y: 173, endPoint x: 102, endPoint y: 178, distance: 8.7
click at [100, 176] on div at bounding box center [391, 43] width 783 height 813
drag, startPoint x: 117, startPoint y: 183, endPoint x: 138, endPoint y: 187, distance: 21.3
click at [130, 188] on div at bounding box center [391, 43] width 783 height 813
drag, startPoint x: 138, startPoint y: 183, endPoint x: 158, endPoint y: 183, distance: 20.4
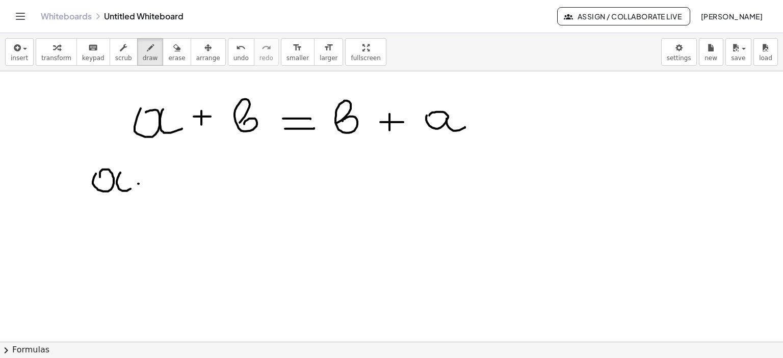
click at [158, 183] on div at bounding box center [391, 43] width 783 height 813
drag, startPoint x: 149, startPoint y: 178, endPoint x: 148, endPoint y: 188, distance: 9.3
click at [148, 188] on div at bounding box center [391, 43] width 783 height 813
drag, startPoint x: 174, startPoint y: 181, endPoint x: 179, endPoint y: 180, distance: 5.6
click at [178, 180] on div at bounding box center [391, 43] width 783 height 813
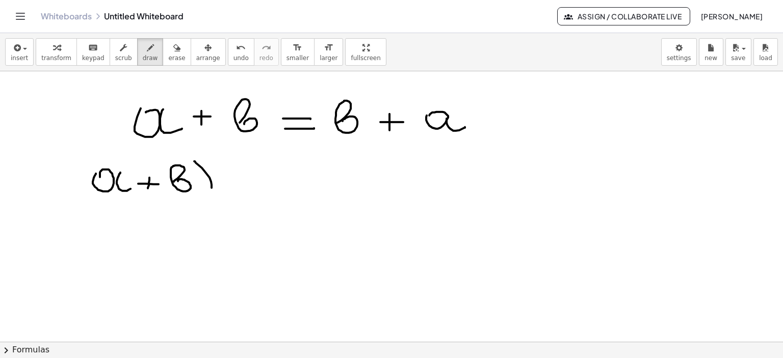
drag, startPoint x: 194, startPoint y: 161, endPoint x: 203, endPoint y: 198, distance: 38.7
click at [202, 199] on div at bounding box center [391, 43] width 783 height 813
drag, startPoint x: 98, startPoint y: 157, endPoint x: 119, endPoint y: 198, distance: 45.4
click at [95, 198] on div at bounding box center [391, 43] width 783 height 813
drag, startPoint x: 229, startPoint y: 183, endPoint x: 259, endPoint y: 183, distance: 30.1
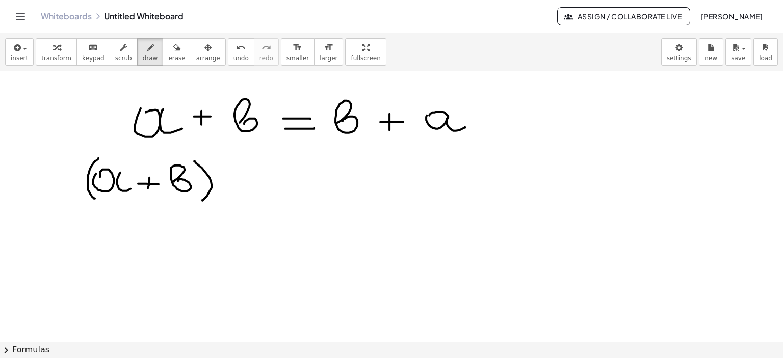
click at [259, 183] on div at bounding box center [391, 43] width 783 height 813
drag, startPoint x: 247, startPoint y: 174, endPoint x: 247, endPoint y: 191, distance: 16.8
click at [247, 191] on div at bounding box center [391, 43] width 783 height 813
drag, startPoint x: 285, startPoint y: 173, endPoint x: 299, endPoint y: 188, distance: 20.2
click at [292, 188] on div at bounding box center [391, 43] width 783 height 813
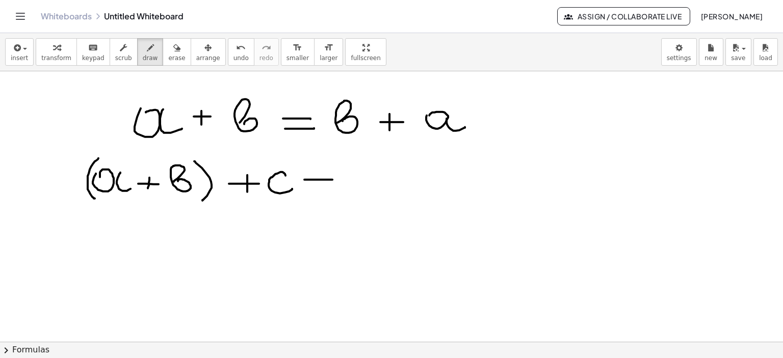
drag, startPoint x: 304, startPoint y: 179, endPoint x: 312, endPoint y: 190, distance: 13.9
click at [332, 179] on div at bounding box center [391, 43] width 783 height 813
drag, startPoint x: 305, startPoint y: 191, endPoint x: 334, endPoint y: 191, distance: 29.1
click at [334, 191] on div at bounding box center [391, 43] width 783 height 813
click at [355, 180] on div at bounding box center [391, 43] width 783 height 813
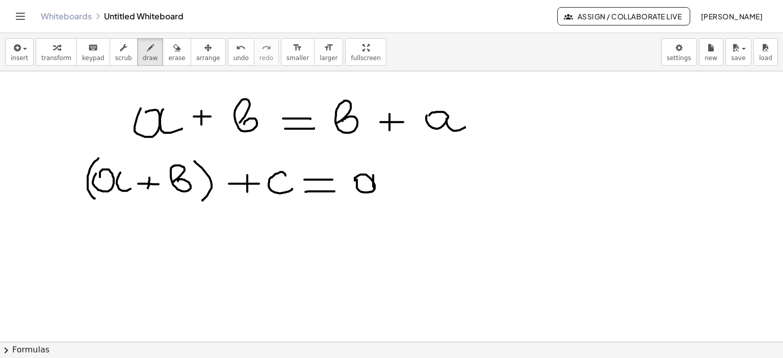
drag, startPoint x: 373, startPoint y: 174, endPoint x: 388, endPoint y: 186, distance: 18.9
click at [387, 188] on div at bounding box center [391, 43] width 783 height 813
drag, startPoint x: 393, startPoint y: 179, endPoint x: 415, endPoint y: 179, distance: 21.9
click at [415, 179] on div at bounding box center [391, 43] width 783 height 813
drag, startPoint x: 405, startPoint y: 174, endPoint x: 440, endPoint y: 182, distance: 36.7
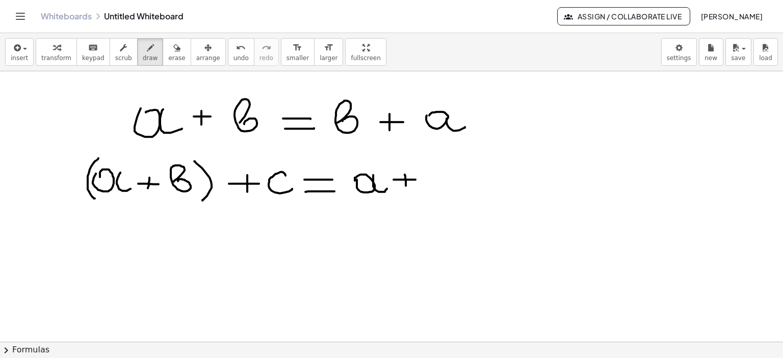
click at [406, 185] on div at bounding box center [391, 43] width 783 height 813
click at [435, 183] on div at bounding box center [391, 43] width 783 height 813
drag, startPoint x: 449, startPoint y: 163, endPoint x: 455, endPoint y: 198, distance: 35.6
click at [455, 199] on div at bounding box center [391, 43] width 783 height 813
drag, startPoint x: 355, startPoint y: 163, endPoint x: 349, endPoint y: 197, distance: 35.3
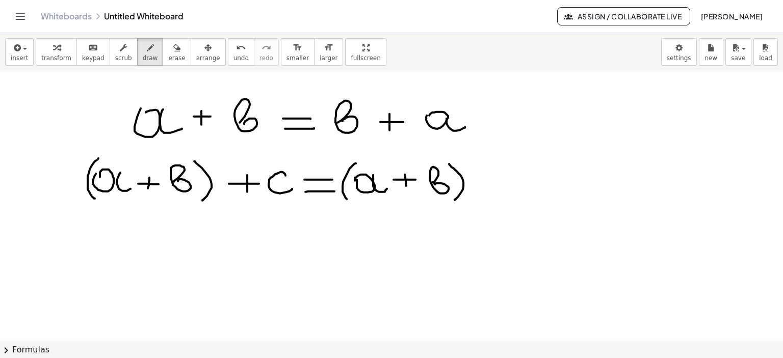
click at [347, 198] on div at bounding box center [391, 43] width 783 height 813
click at [493, 185] on div at bounding box center [391, 43] width 783 height 813
click at [485, 192] on div at bounding box center [391, 43] width 783 height 813
click at [540, 191] on div at bounding box center [391, 43] width 783 height 813
